Goal: Communication & Community: Answer question/provide support

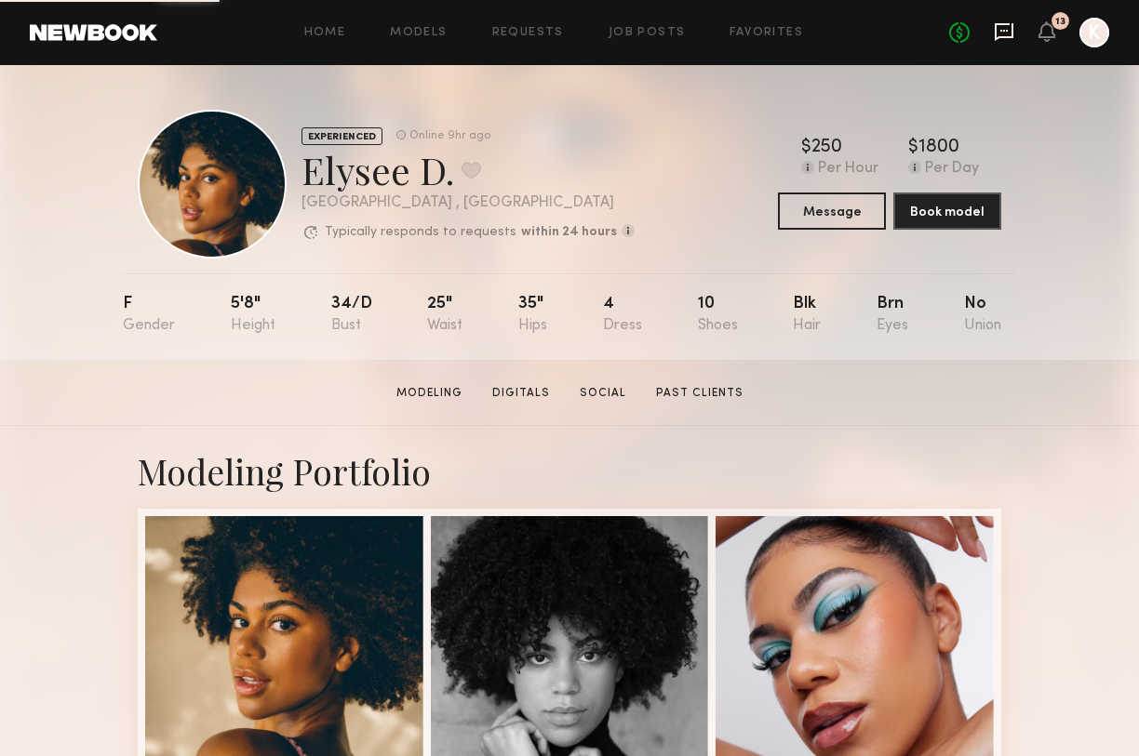
click at [1000, 32] on icon at bounding box center [1004, 31] width 20 height 20
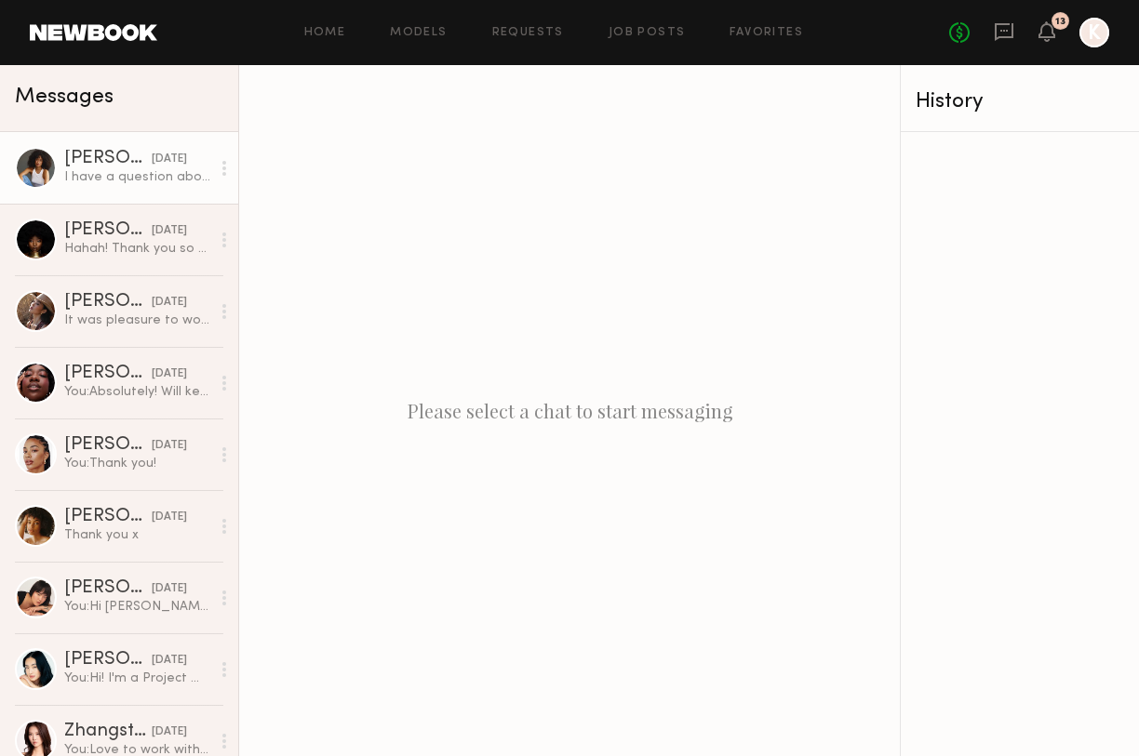
click at [119, 184] on div "I have a question about the project. Am I to do 3 videos for each product? Addi…" at bounding box center [137, 177] width 146 height 18
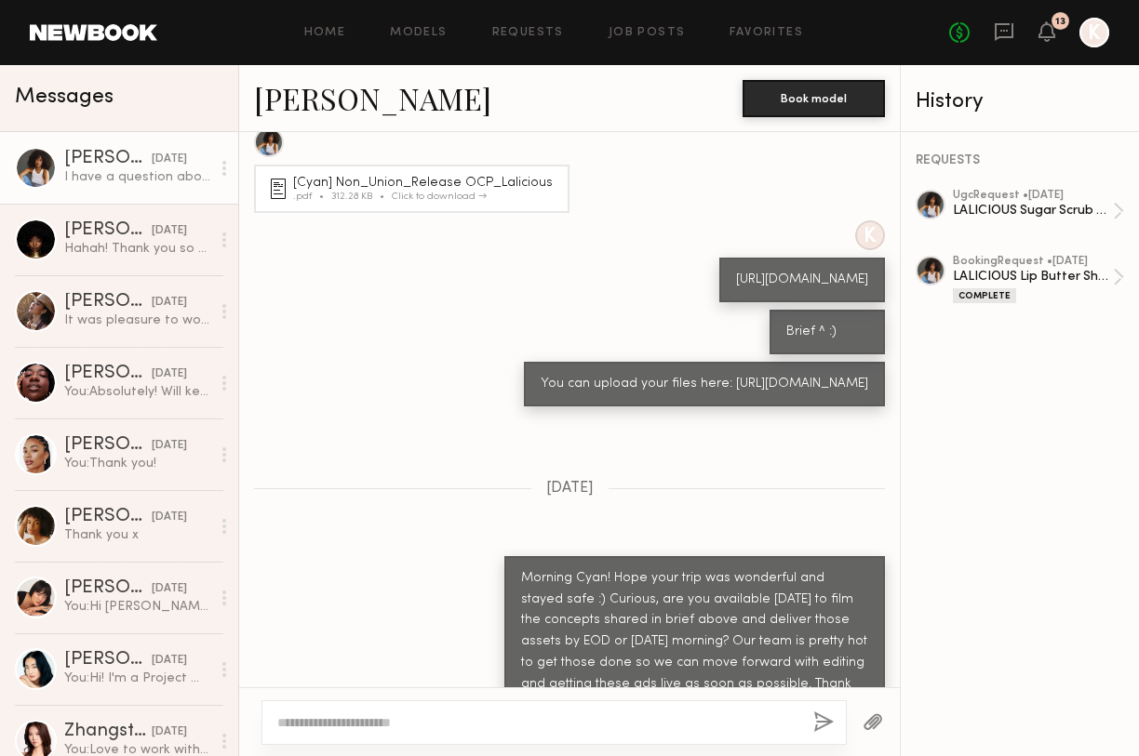
scroll to position [523, 0]
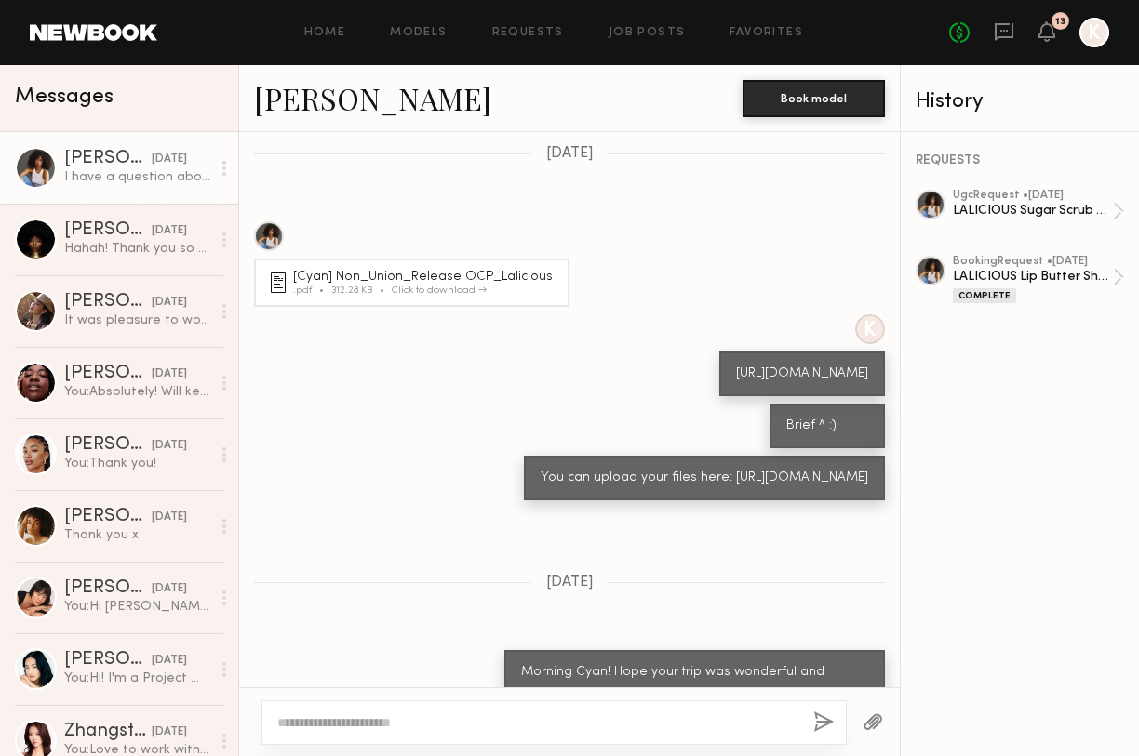
drag, startPoint x: 580, startPoint y: 394, endPoint x: 523, endPoint y: 372, distance: 61.5
click at [736, 372] on div "[URL][DOMAIN_NAME]" at bounding box center [802, 374] width 132 height 21
copy div "[URL][DOMAIN_NAME]"
